Goal: Task Accomplishment & Management: Manage account settings

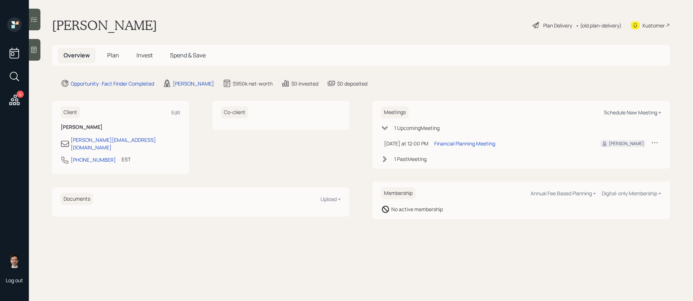
click at [622, 116] on div "Schedule New Meeting +" at bounding box center [632, 112] width 57 height 7
select select "ef6b64e1-8f62-4a74-b865-a7df4b35b836"
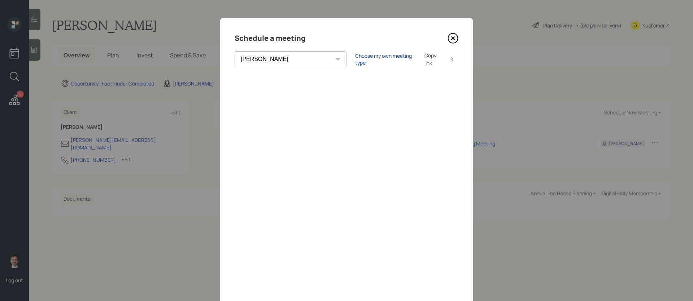
click at [454, 38] on icon at bounding box center [453, 38] width 11 height 11
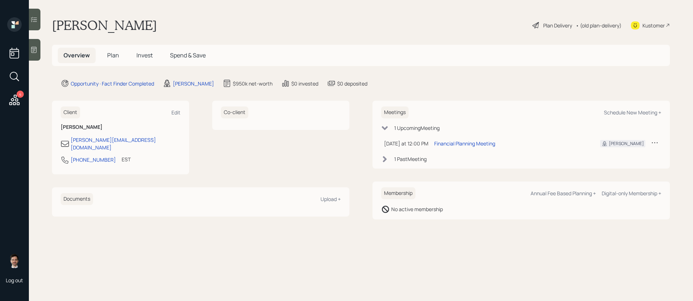
click at [115, 58] on span "Plan" at bounding box center [113, 55] width 12 height 8
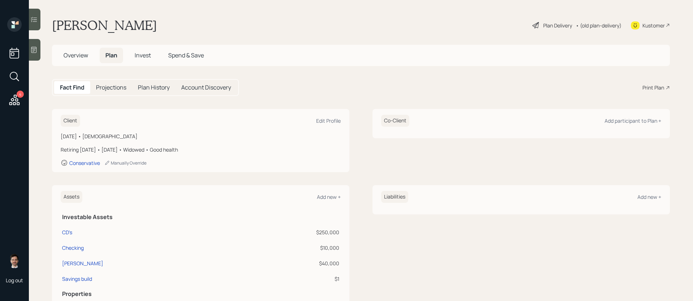
click at [651, 88] on div "Print Plan" at bounding box center [654, 88] width 22 height 8
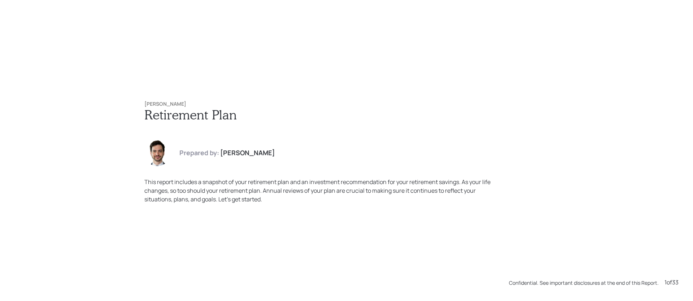
click at [194, 53] on div "[PERSON_NAME] Retirement Plan Prepared by: [PERSON_NAME] This report includes a…" at bounding box center [346, 150] width 693 height 301
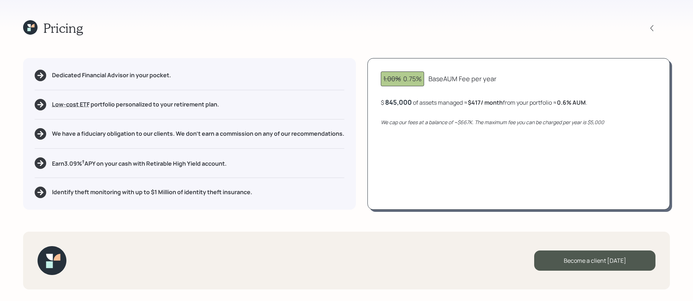
click at [30, 22] on icon at bounding box center [30, 27] width 14 height 14
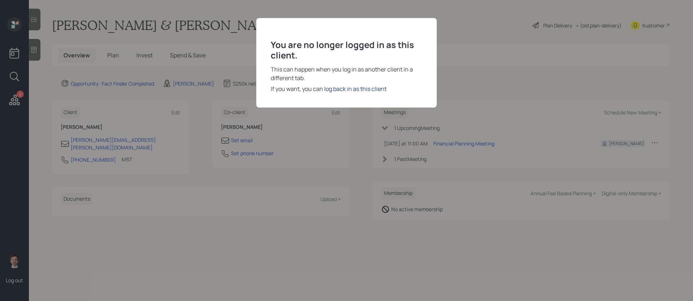
click at [363, 85] on div "log back in as this client" at bounding box center [355, 88] width 62 height 9
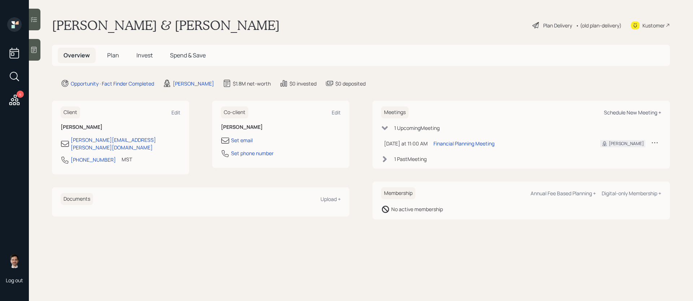
click at [631, 114] on div "Schedule New Meeting +" at bounding box center [632, 112] width 57 height 7
select select "ef6b64e1-8f62-4a74-b865-a7df4b35b836"
